Goal: Task Accomplishment & Management: Manage account settings

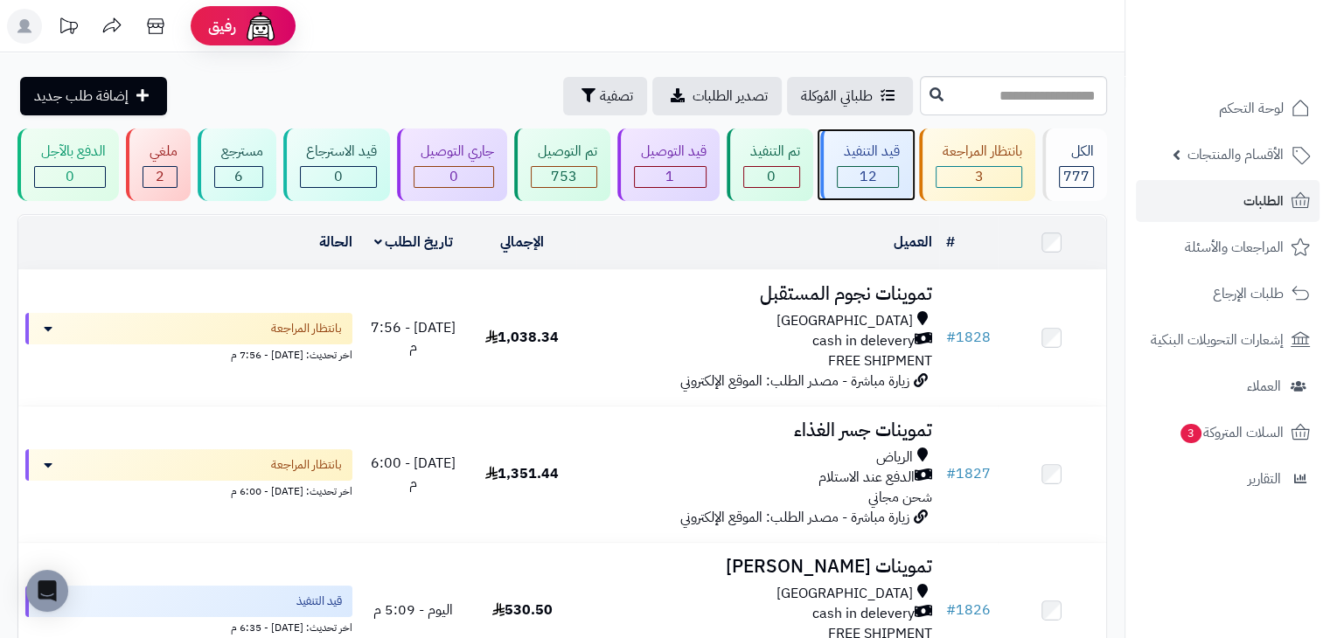
click at [895, 183] on div "12" at bounding box center [868, 177] width 61 height 20
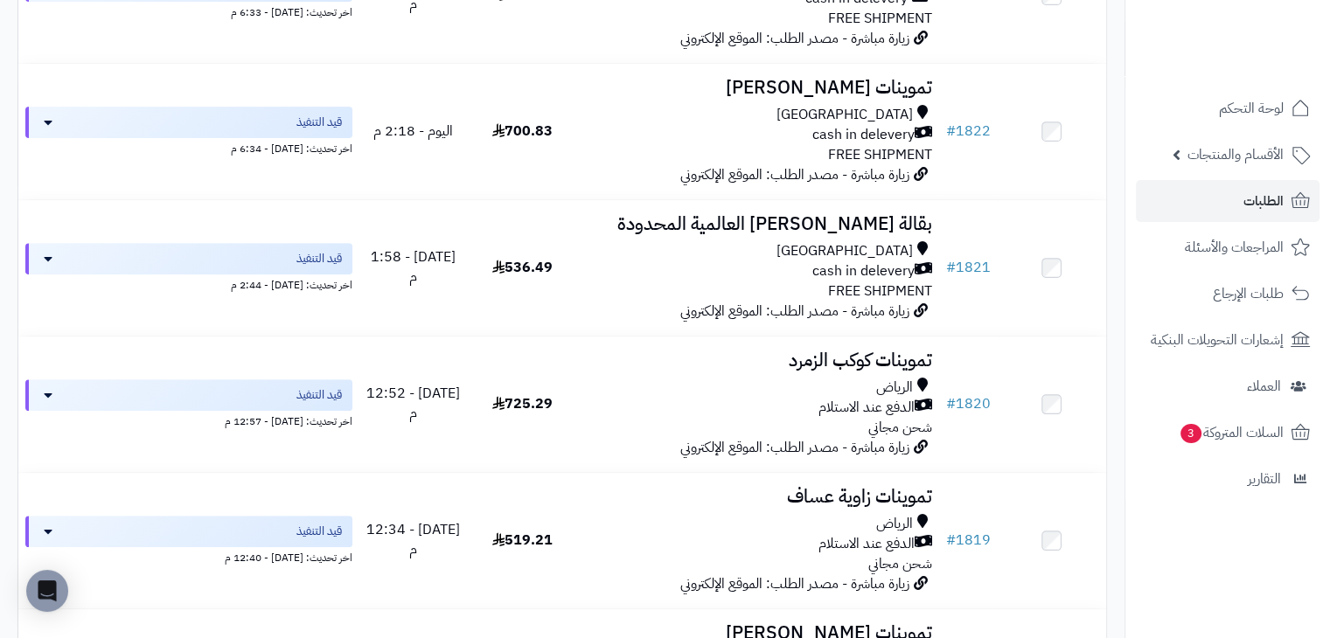
scroll to position [622, 0]
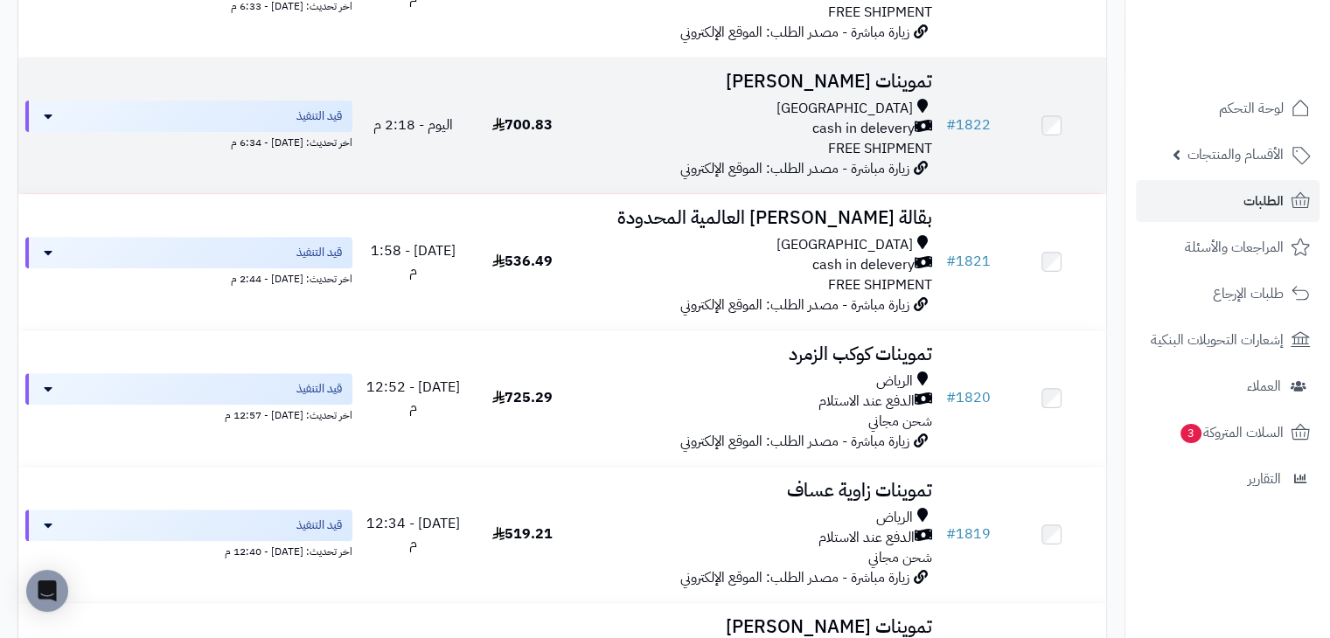
click at [529, 170] on td "700.83" at bounding box center [522, 126] width 108 height 136
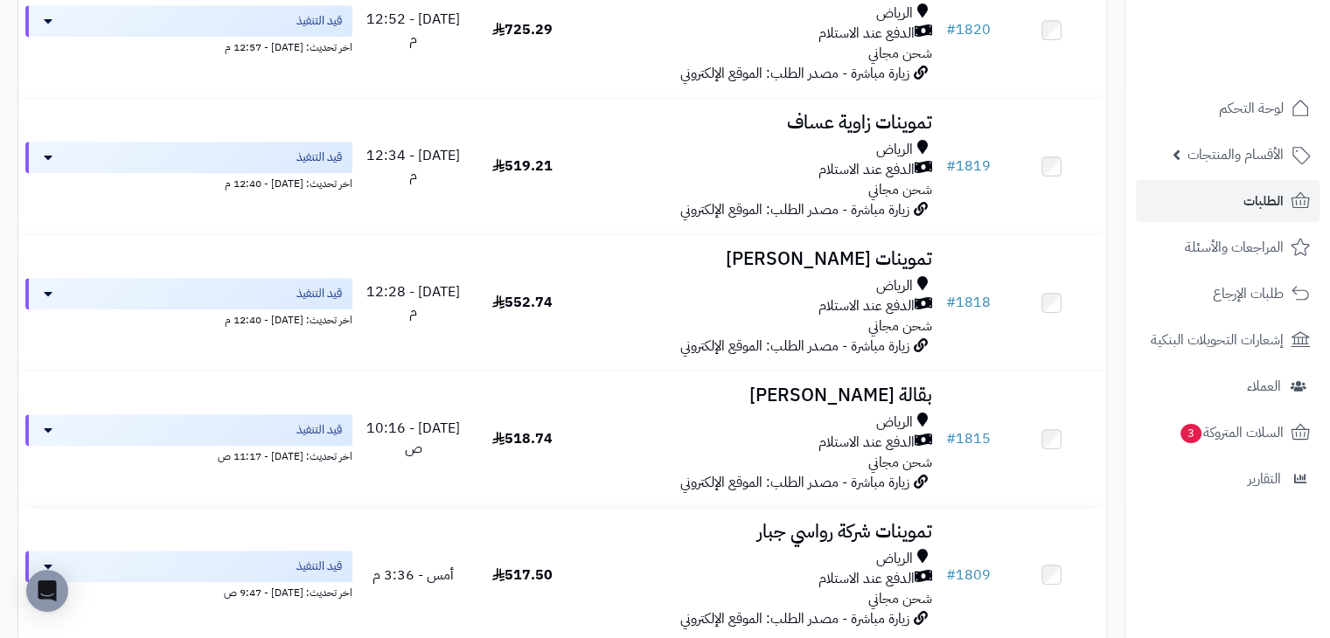
scroll to position [992, 0]
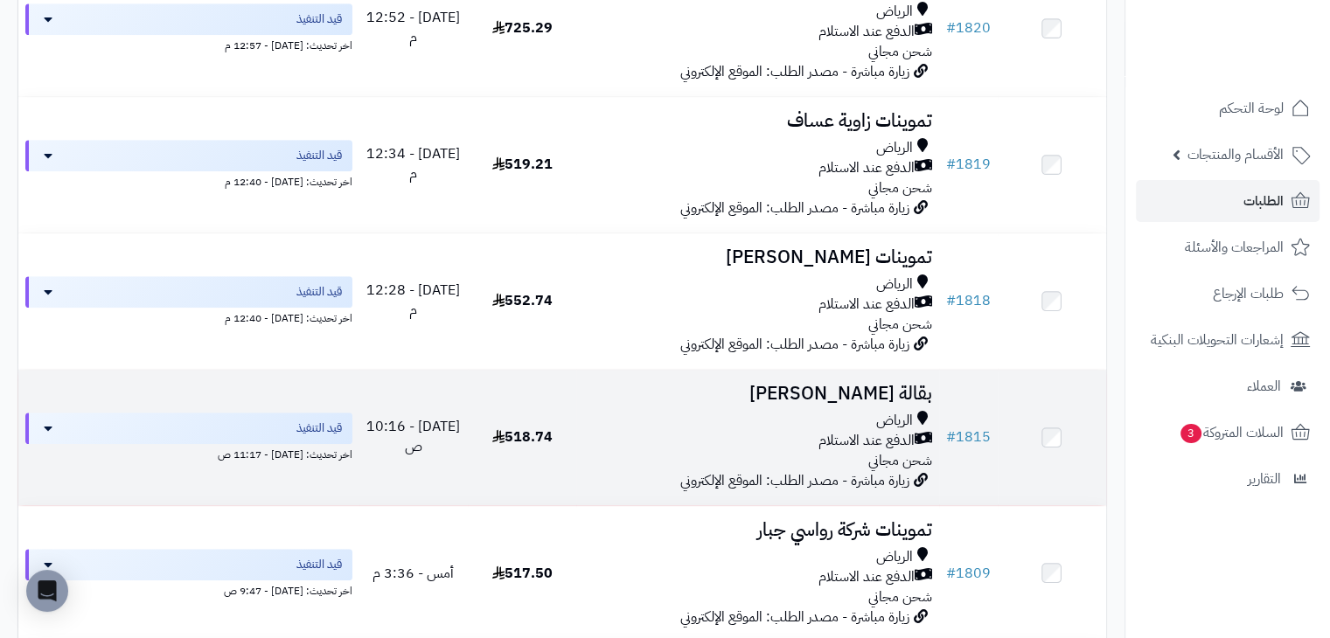
click at [689, 478] on span "زيارة مباشرة - مصدر الطلب: الموقع الإلكتروني" at bounding box center [794, 480] width 229 height 21
click at [682, 442] on div "الدفع عند الاستلام" at bounding box center [757, 441] width 348 height 20
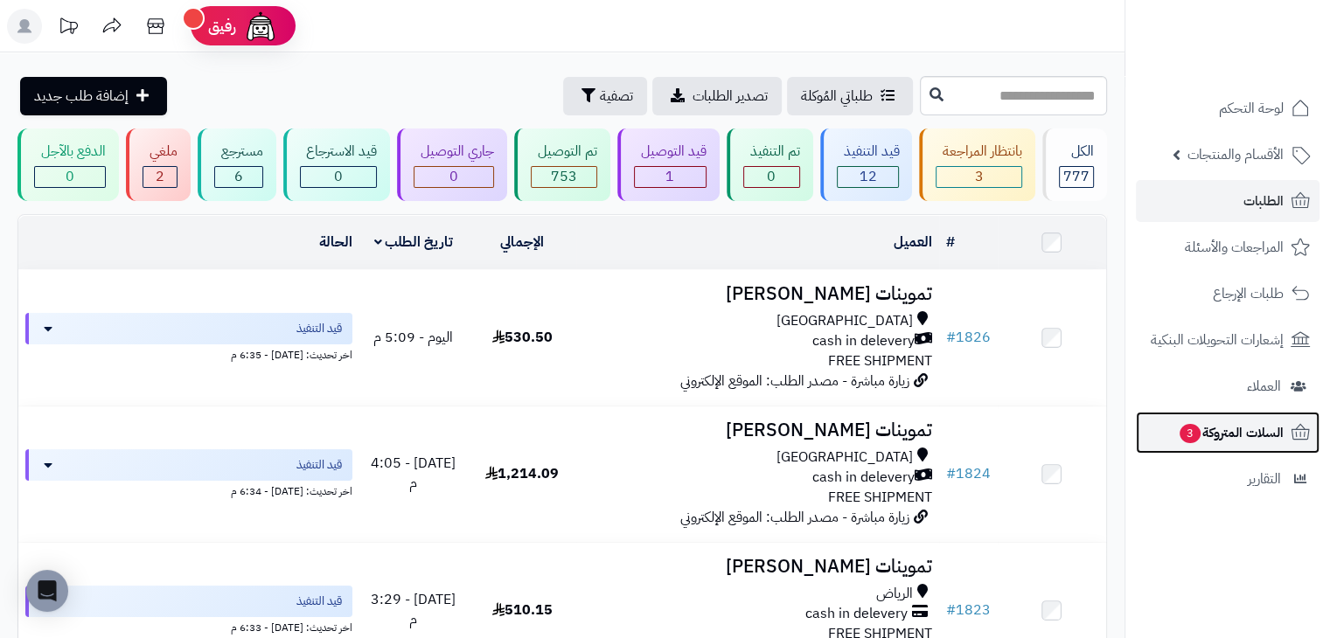
click at [1237, 425] on span "السلات المتروكة 3" at bounding box center [1231, 433] width 106 height 24
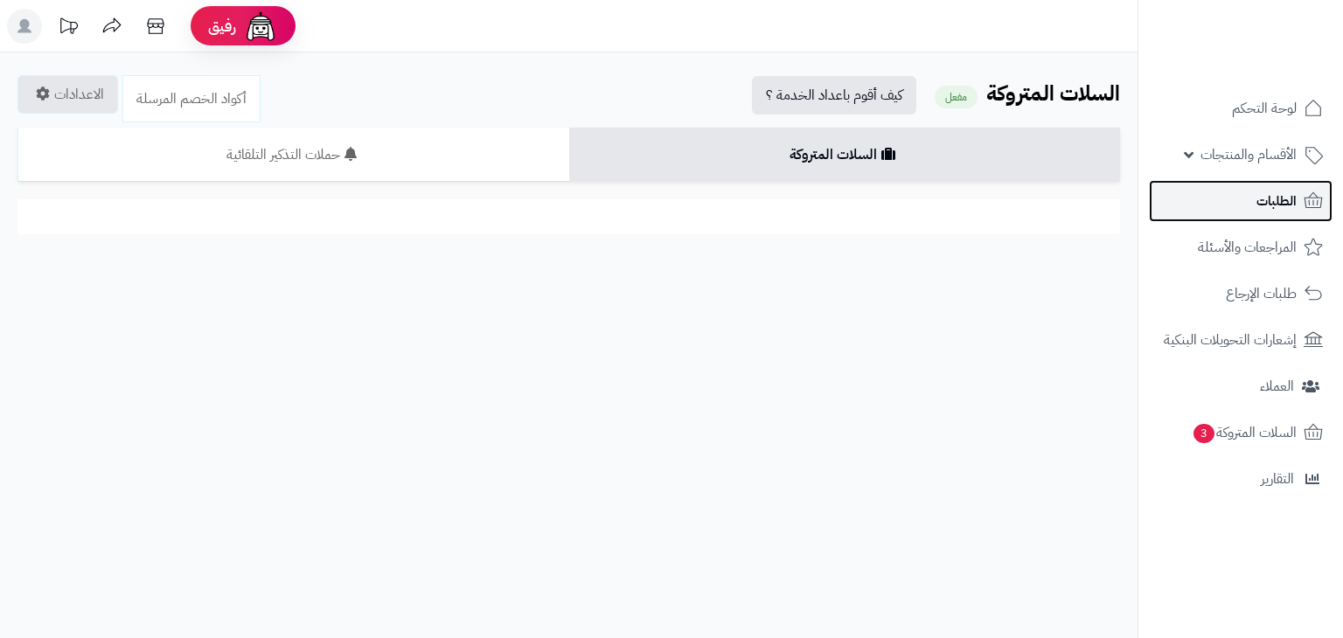
click at [1261, 190] on span "الطلبات" at bounding box center [1277, 201] width 40 height 24
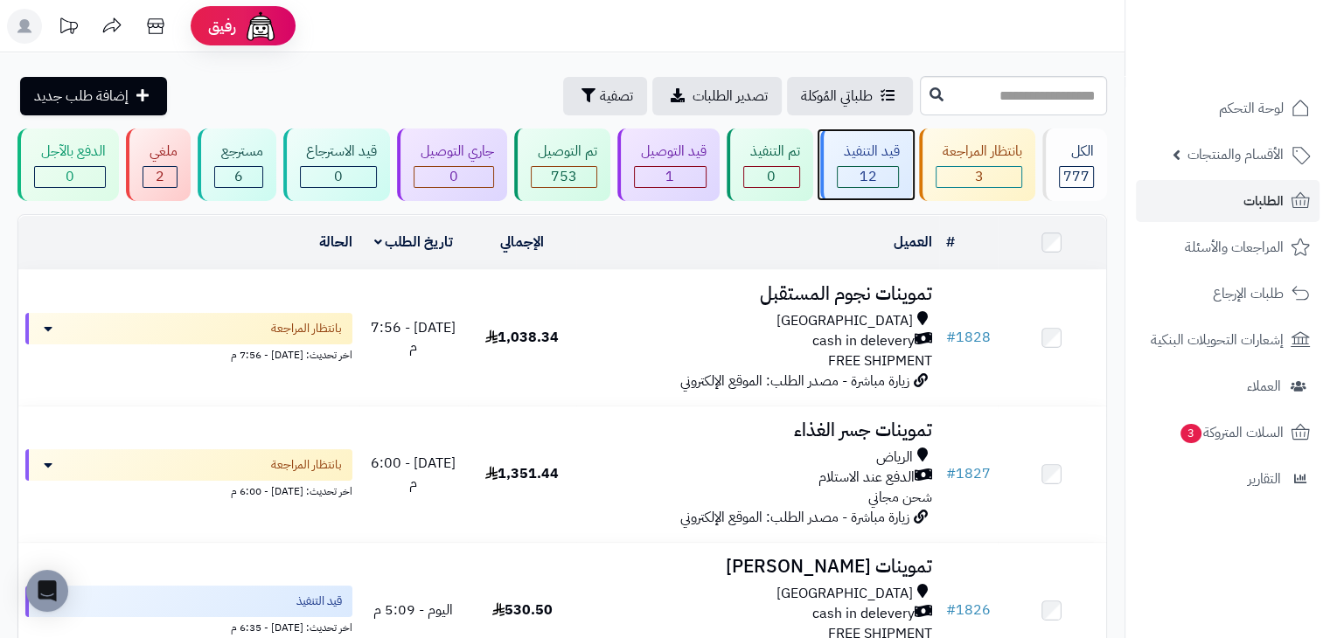
click at [846, 133] on div "قيد التنفيذ 12" at bounding box center [866, 165] width 93 height 73
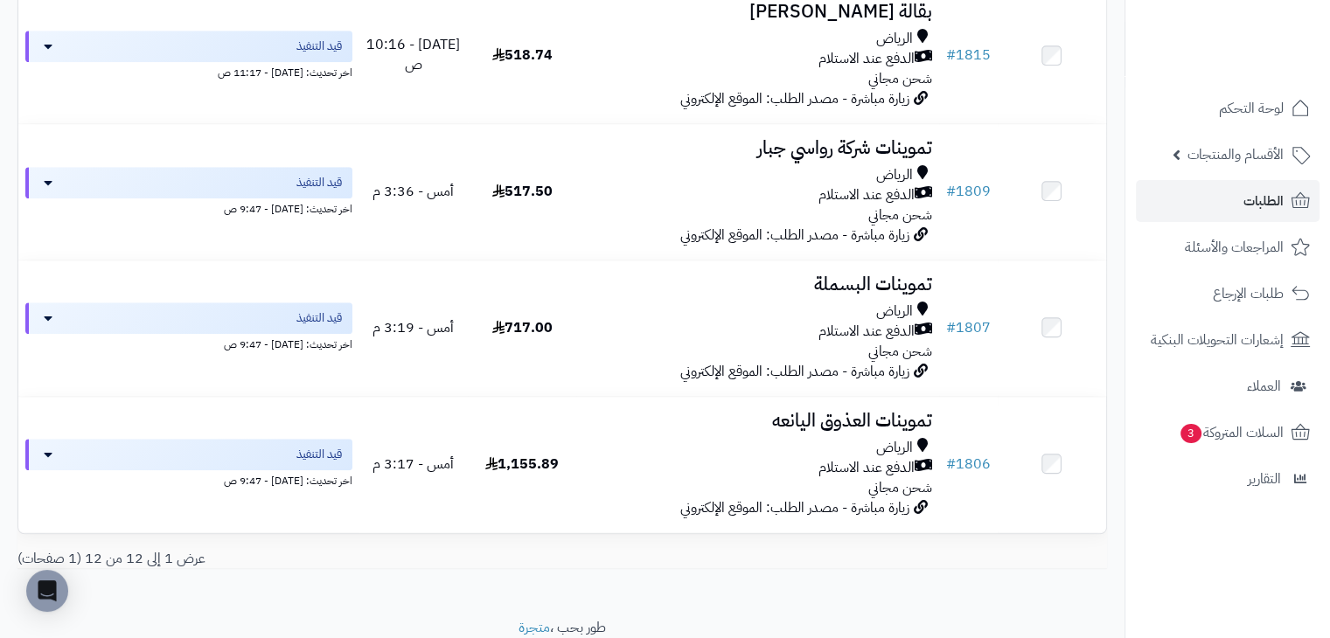
scroll to position [1446, 0]
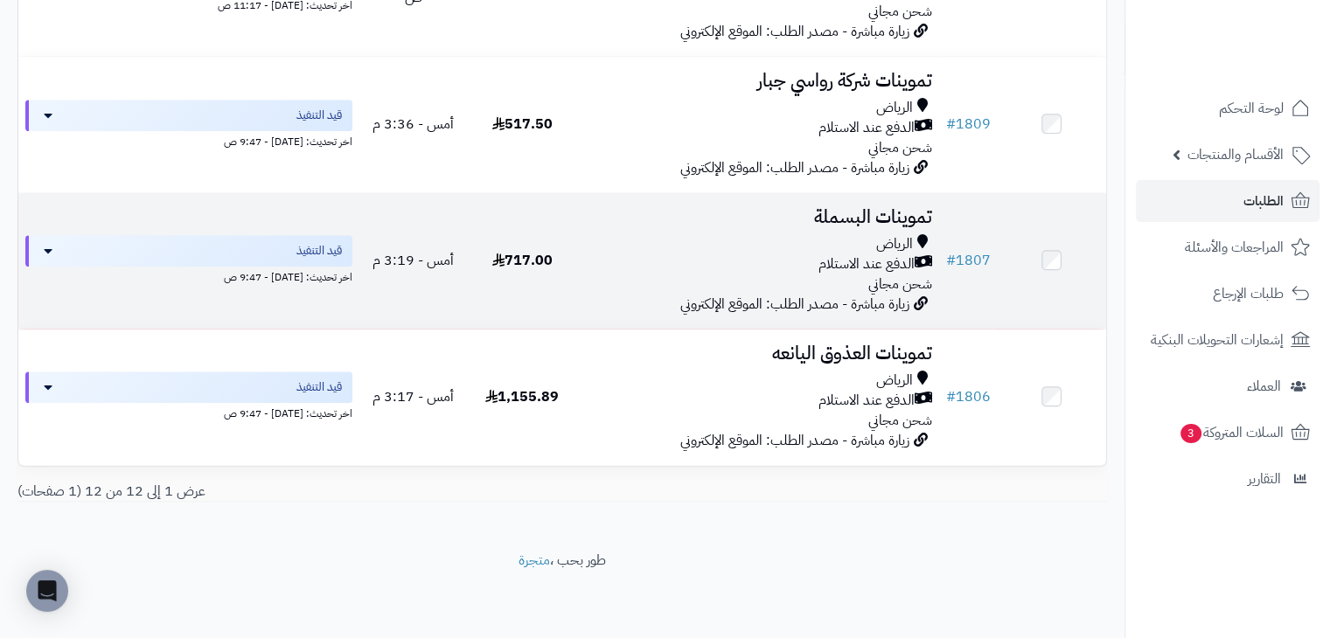
click at [746, 255] on div "الدفع عند الاستلام" at bounding box center [757, 264] width 348 height 20
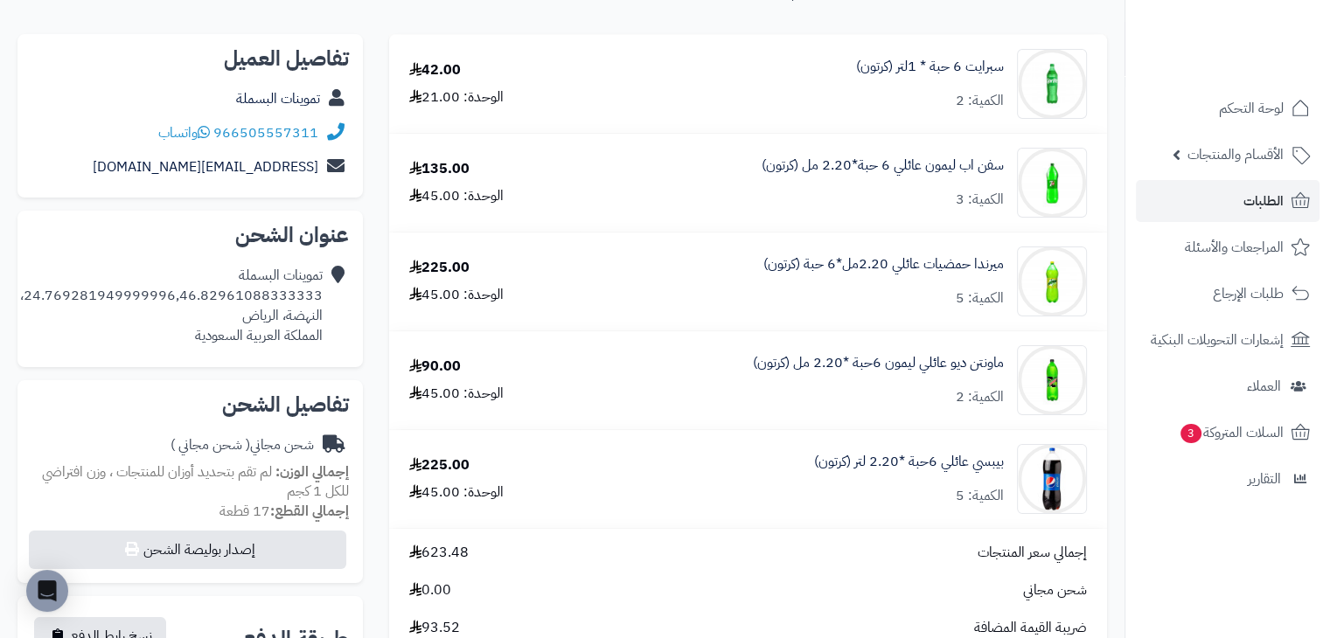
scroll to position [171, 0]
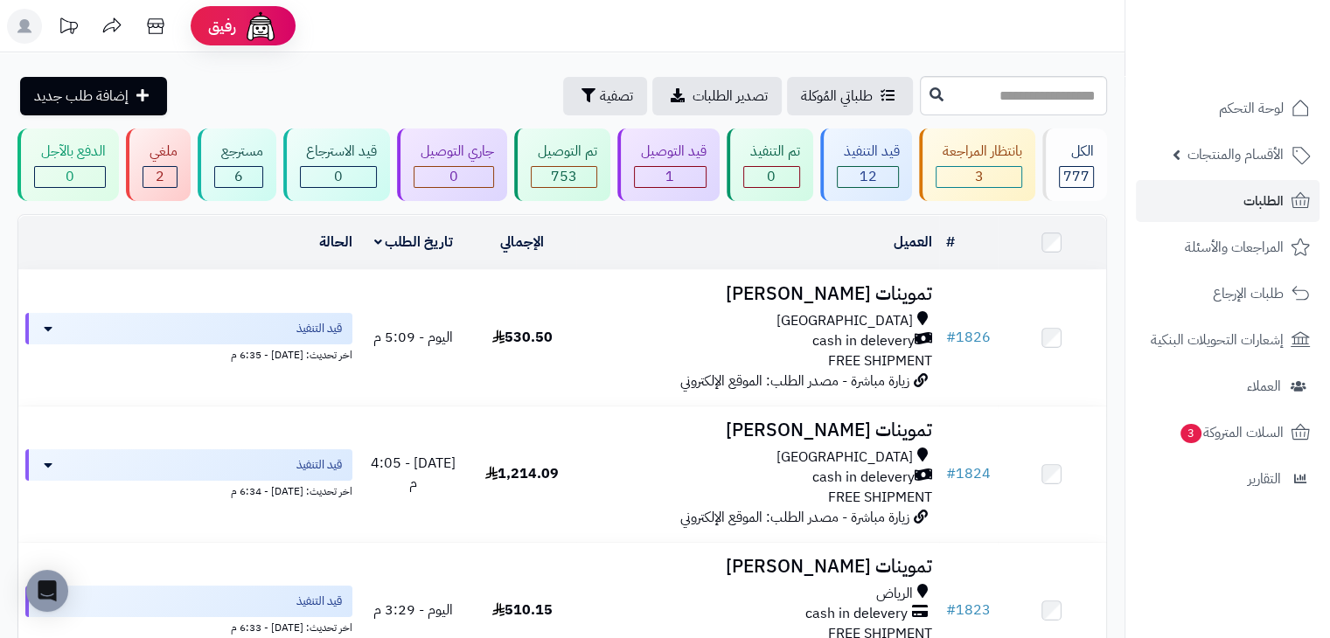
click at [513, 31] on header "رفيق ! 0 الطلبات معالجة مكتمل إرجاع المنتجات العملاء المتواجدون الان 579 عملاء …" at bounding box center [665, 26] width 1330 height 52
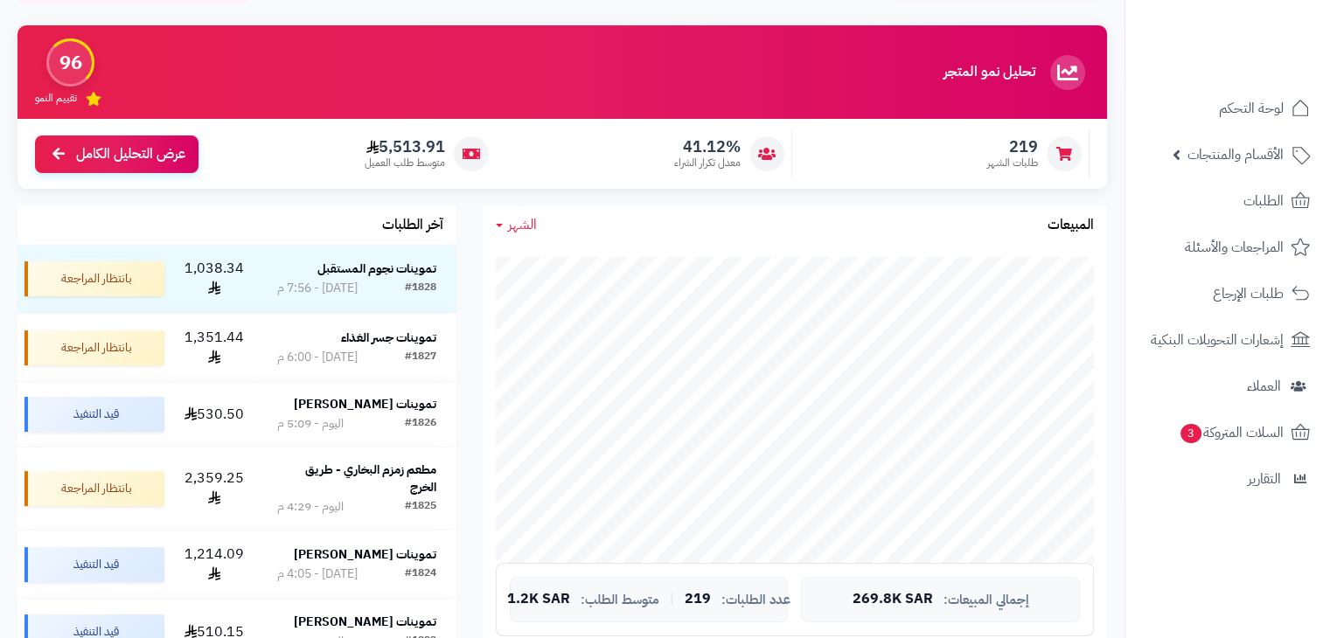
scroll to position [157, 0]
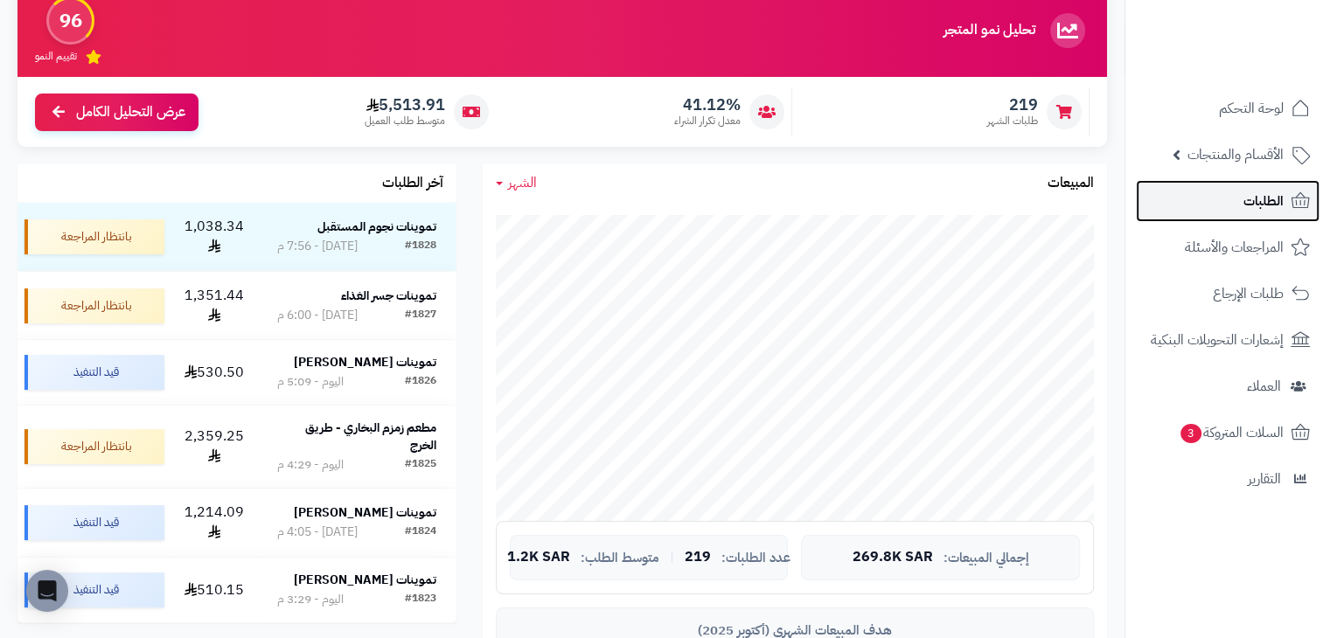
click at [1235, 197] on link "الطلبات" at bounding box center [1228, 201] width 184 height 42
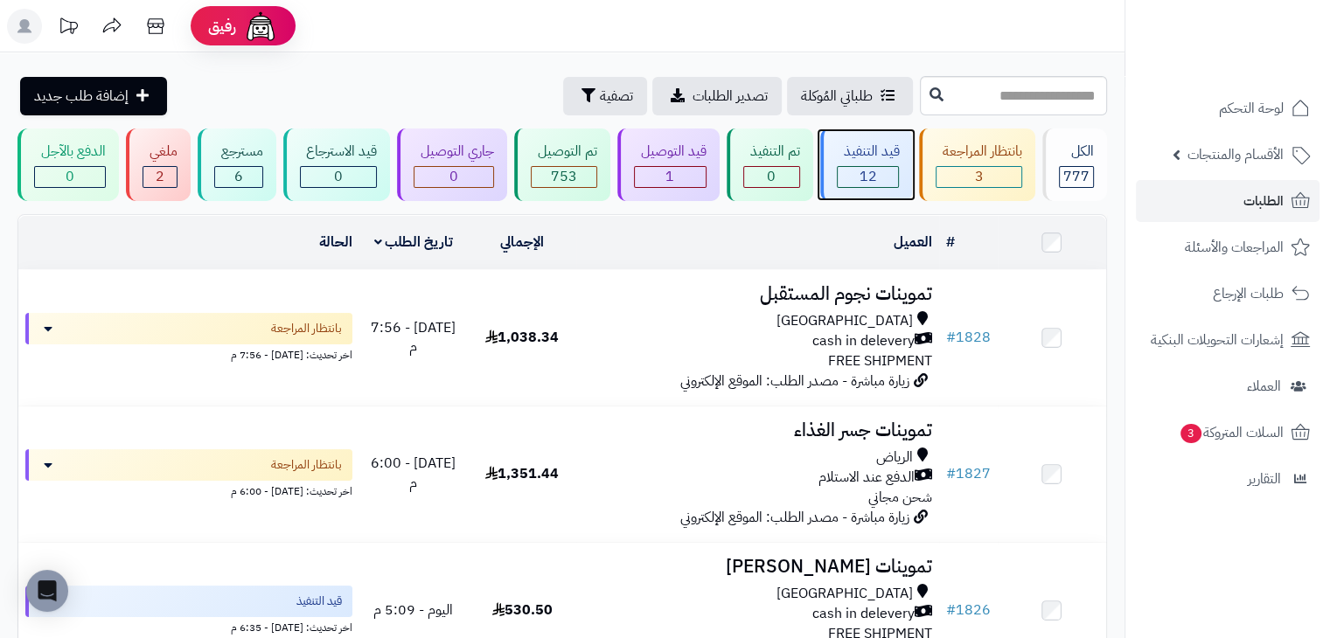
click at [853, 176] on div "12" at bounding box center [868, 177] width 61 height 20
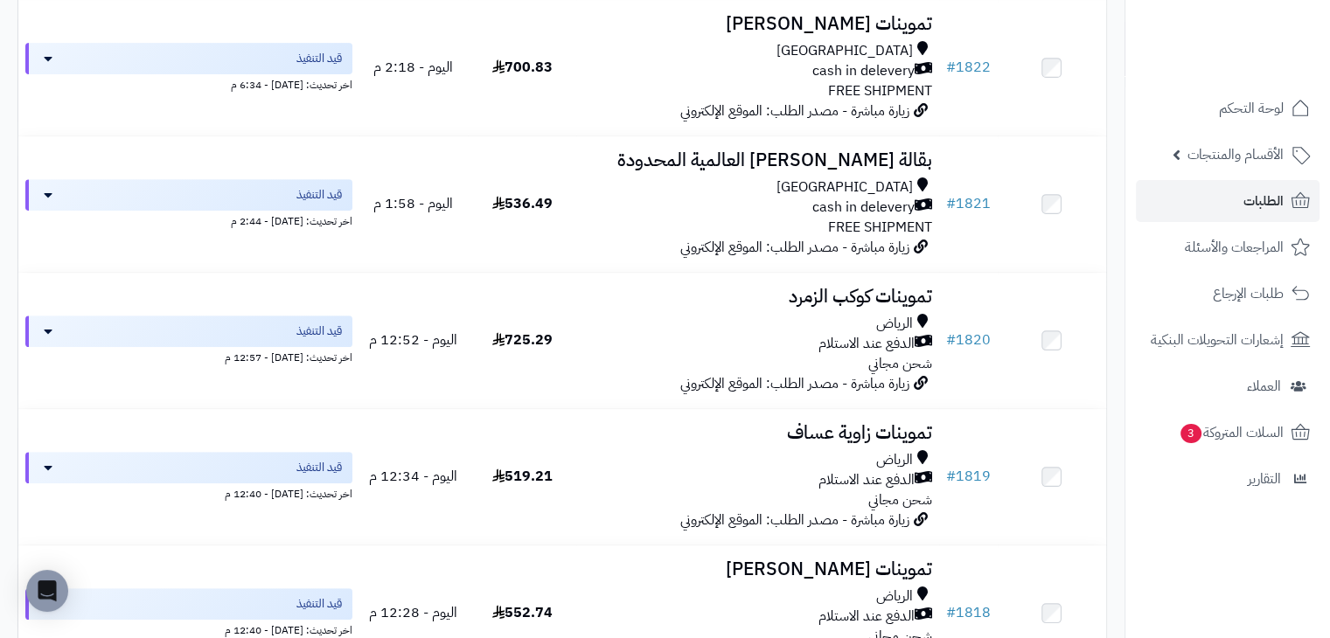
scroll to position [679, 0]
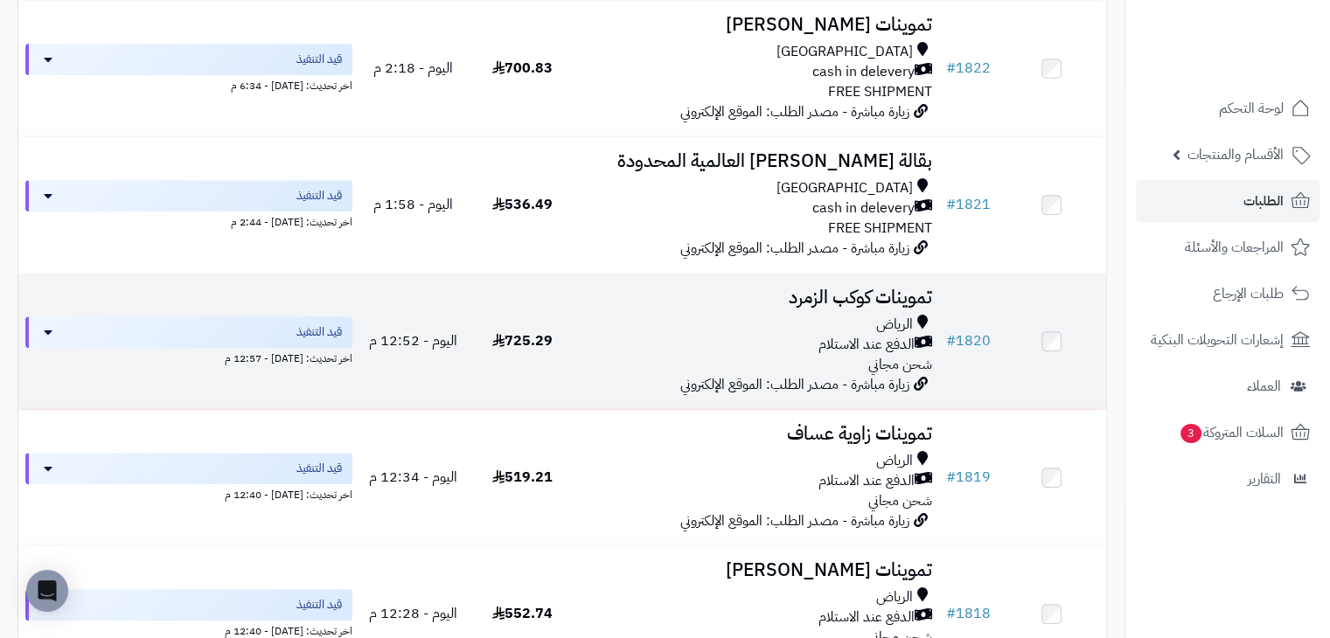
click at [753, 335] on div "الدفع عند الاستلام" at bounding box center [757, 345] width 348 height 20
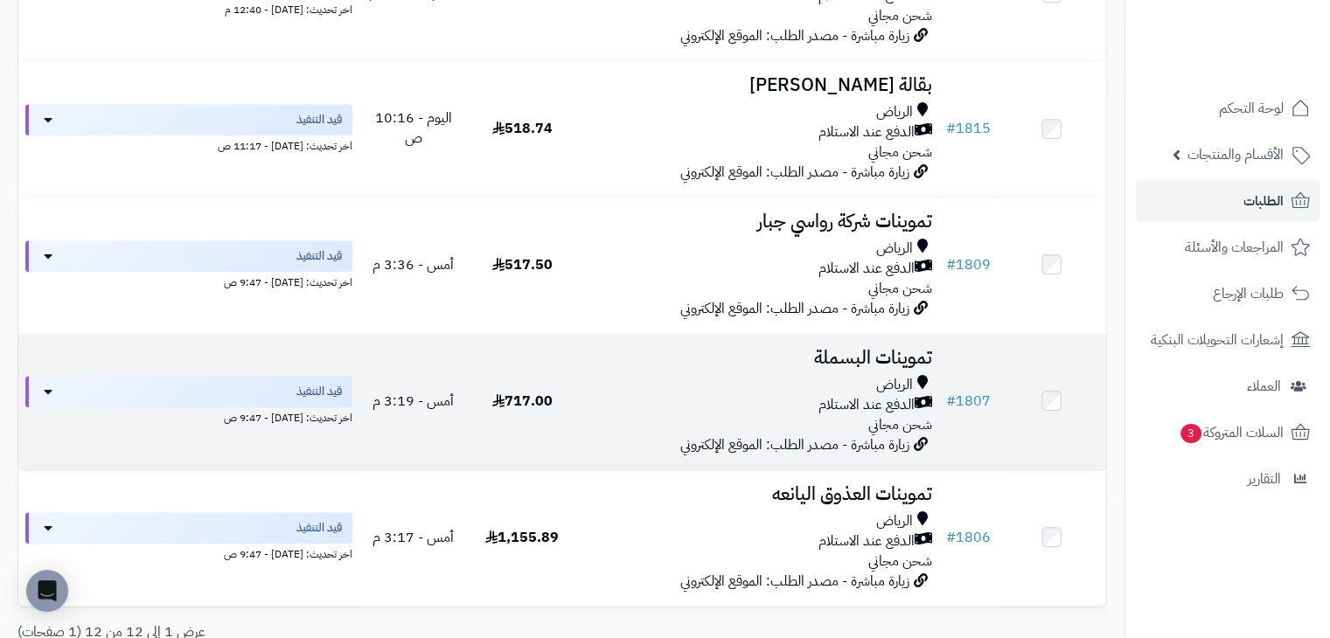
scroll to position [1301, 0]
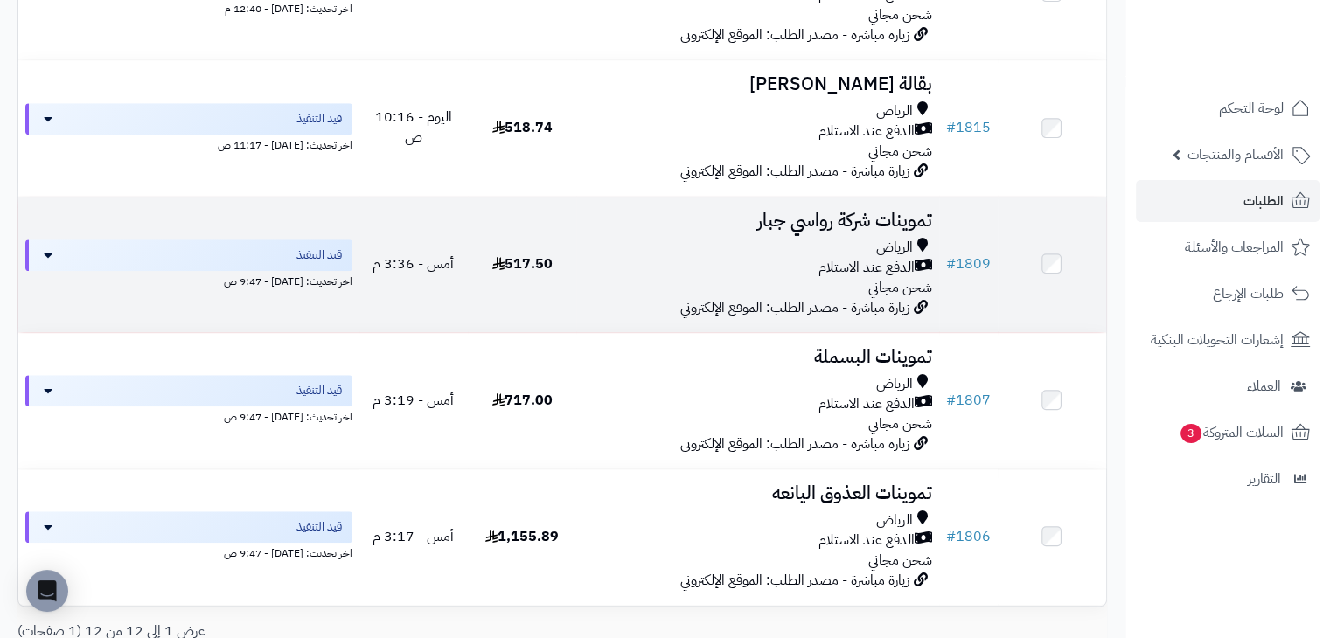
click at [618, 275] on div "الدفع عند الاستلام" at bounding box center [757, 268] width 348 height 20
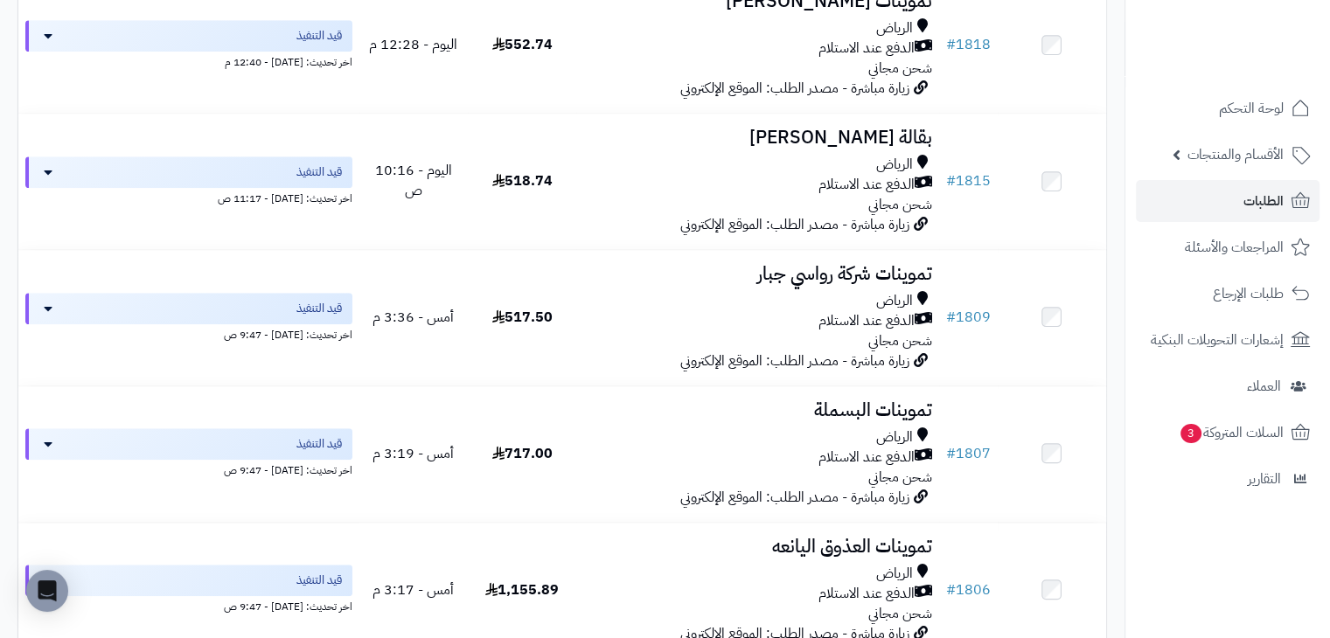
scroll to position [1247, 0]
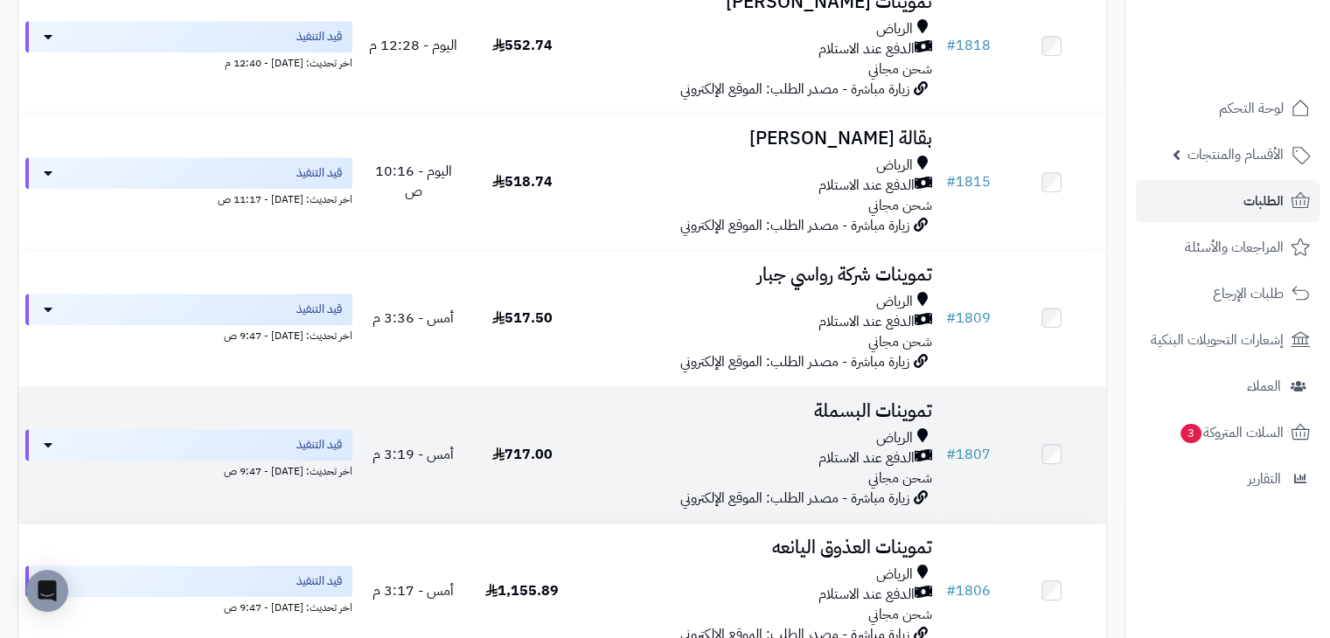
click at [620, 428] on td "تموينات البسملة [PERSON_NAME] عند الاستلام شحن مجاني زيارة مباشرة - مصدر الطلب:…" at bounding box center [757, 455] width 362 height 136
click at [593, 415] on h3 "تموينات البسملة" at bounding box center [757, 411] width 348 height 20
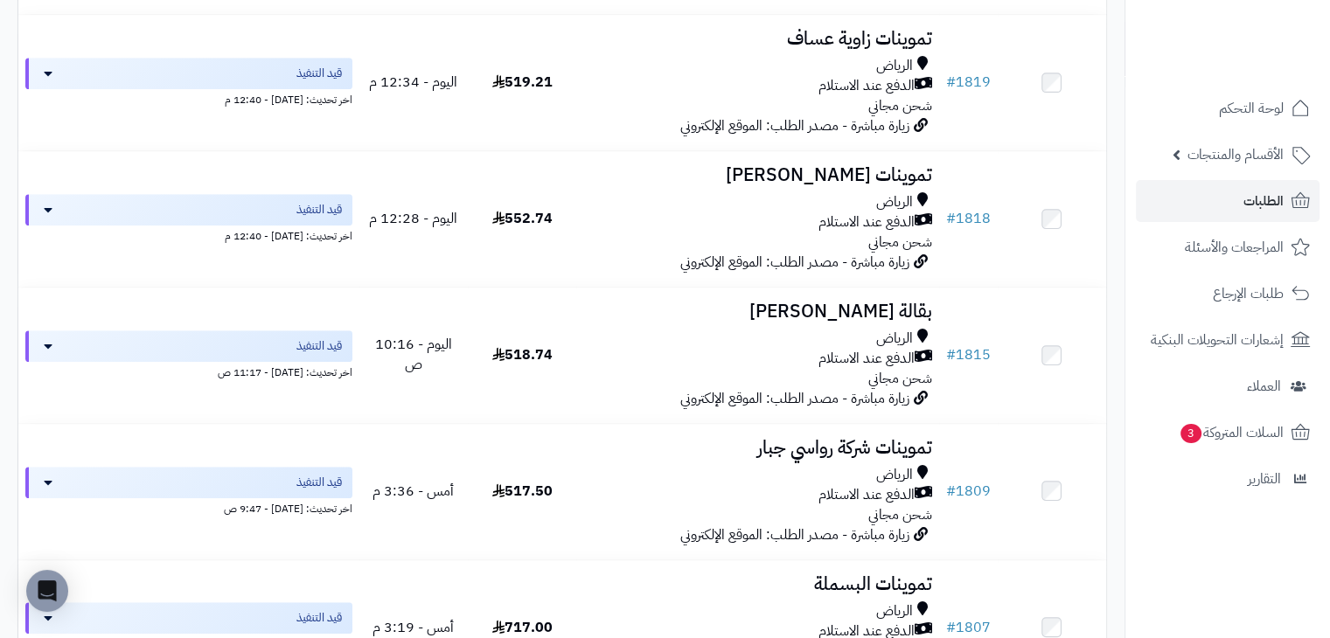
scroll to position [1073, 0]
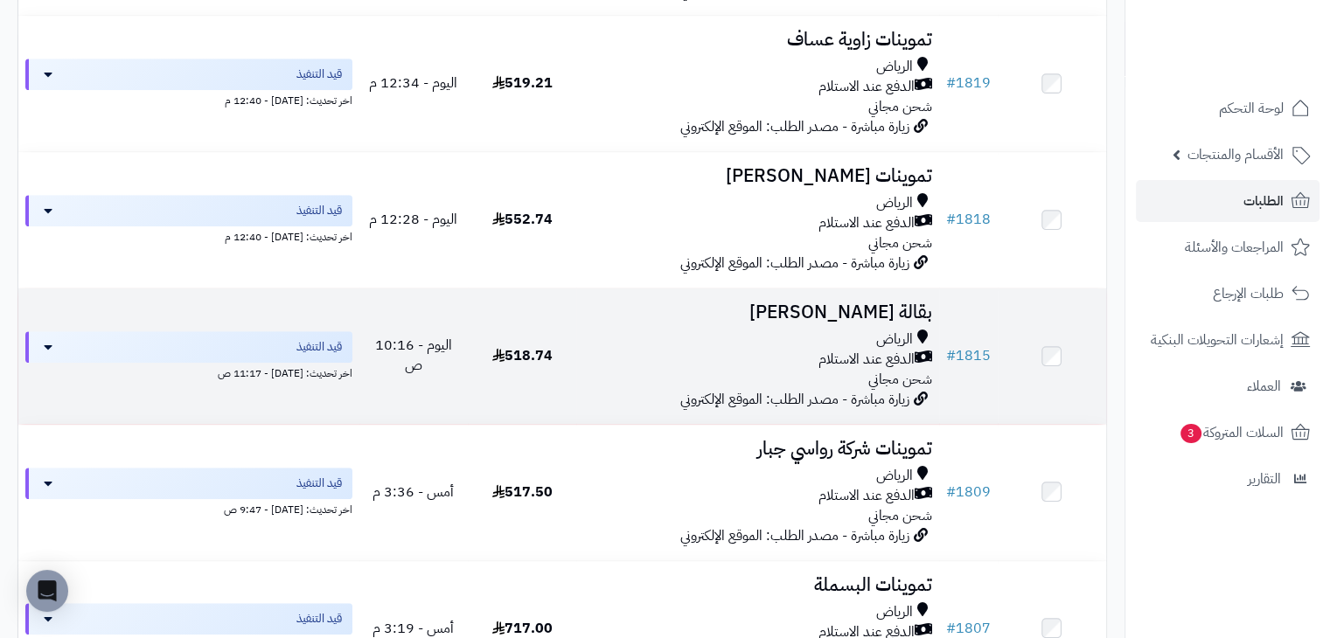
click at [538, 351] on span "518.74" at bounding box center [522, 355] width 60 height 21
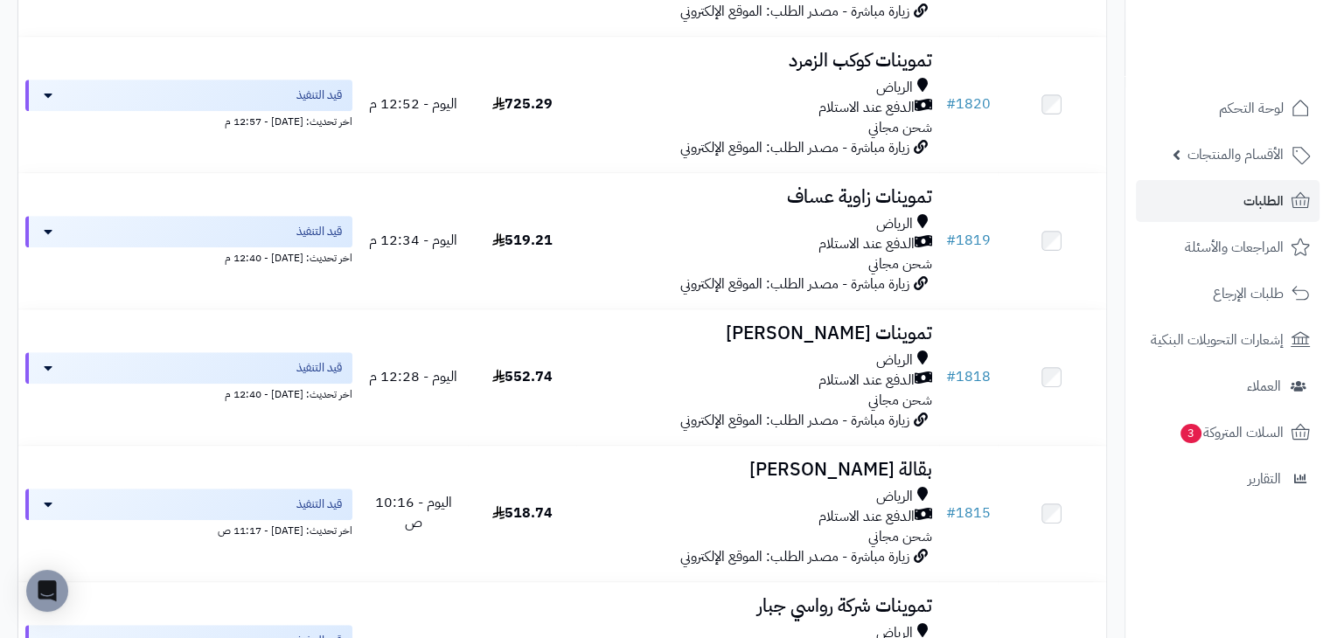
scroll to position [913, 0]
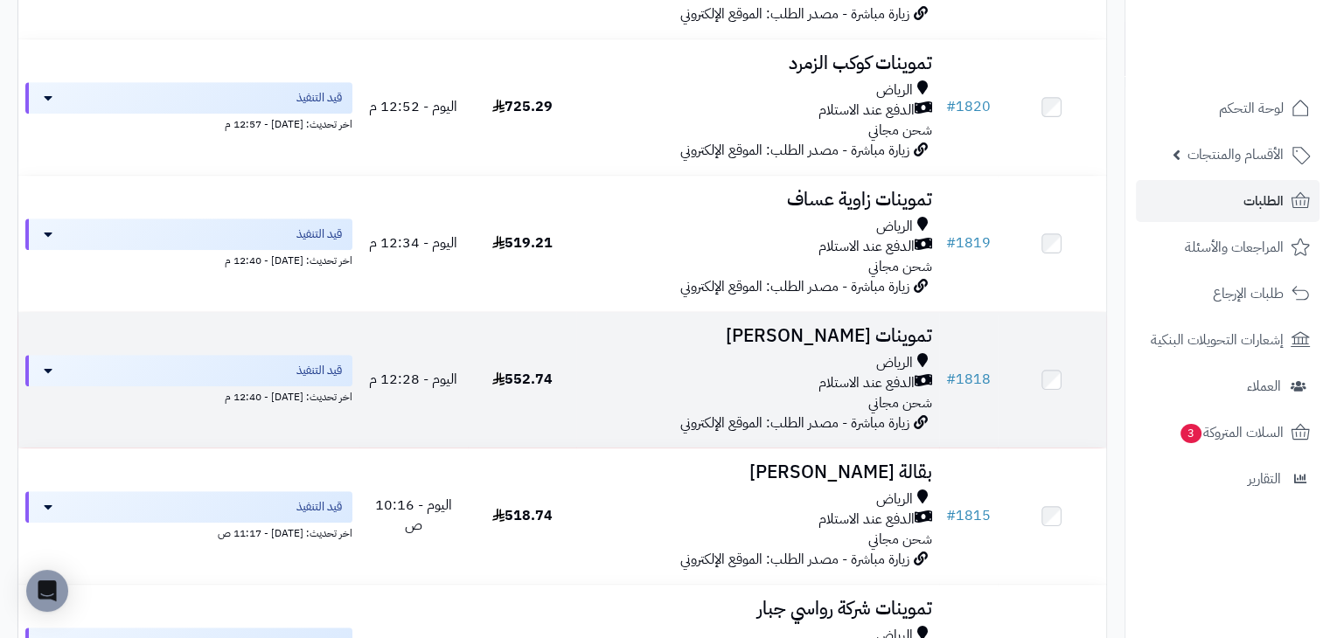
click at [532, 340] on td "552.74" at bounding box center [522, 380] width 108 height 136
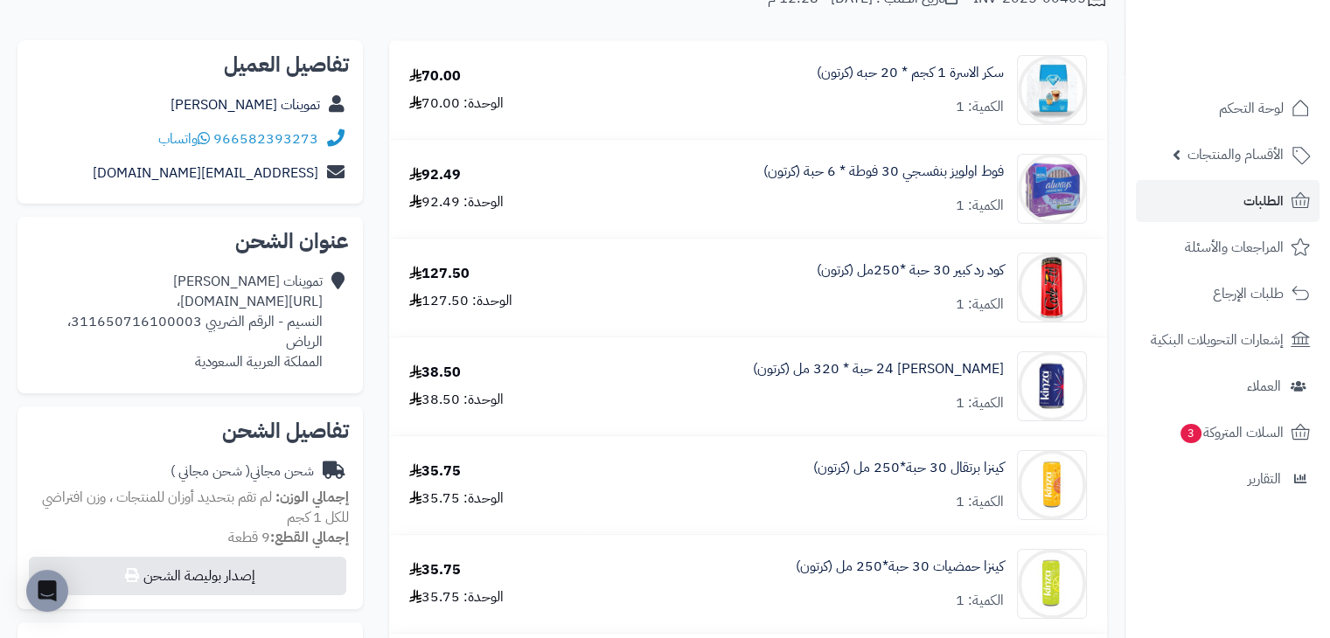
scroll to position [161, 0]
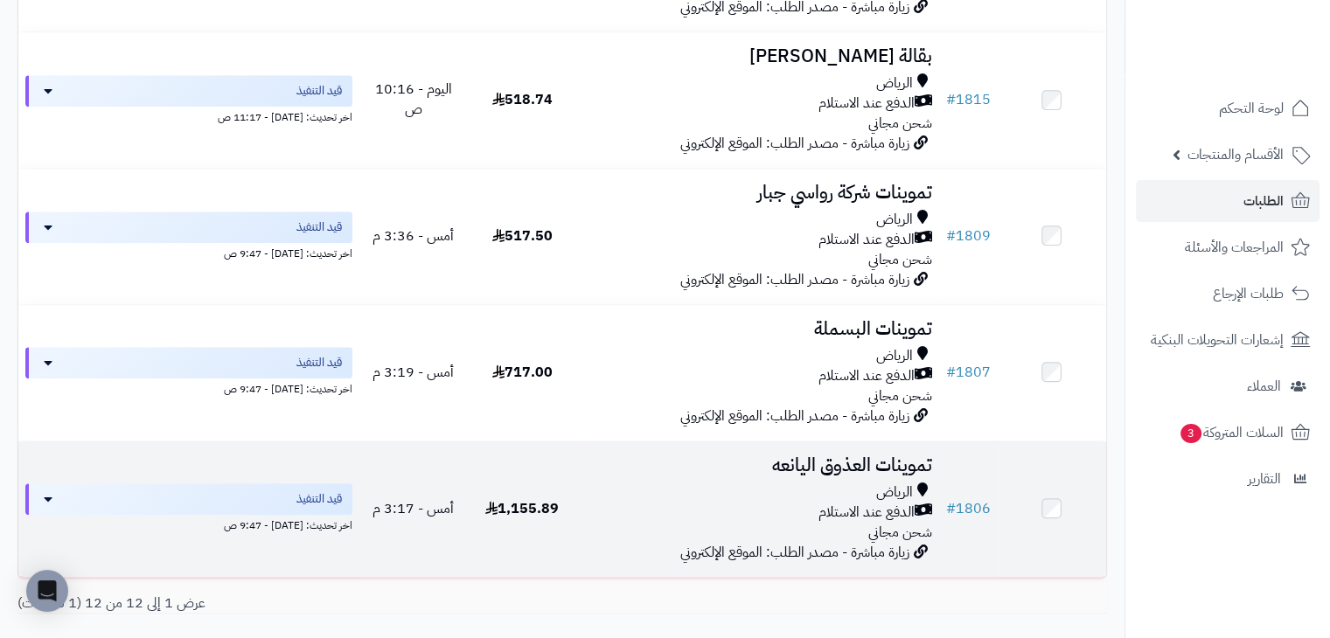
scroll to position [1326, 0]
